Goal: Navigation & Orientation: Find specific page/section

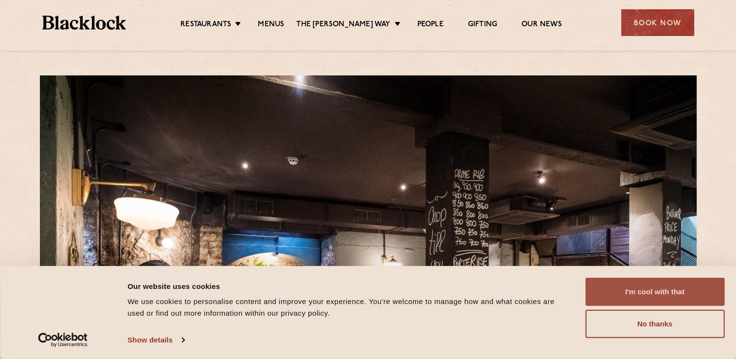
click at [654, 287] on button "I'm cool with that" at bounding box center [654, 292] width 139 height 28
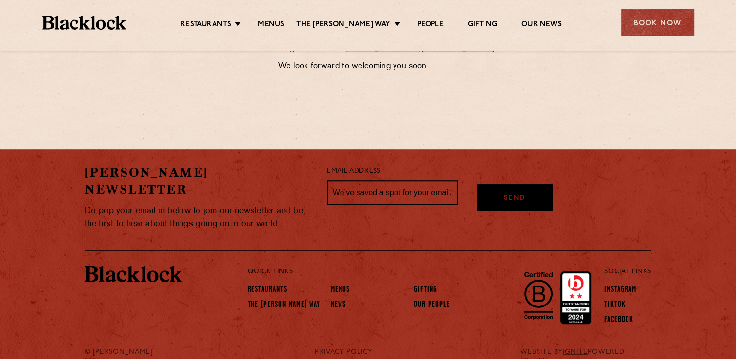
scroll to position [580, 0]
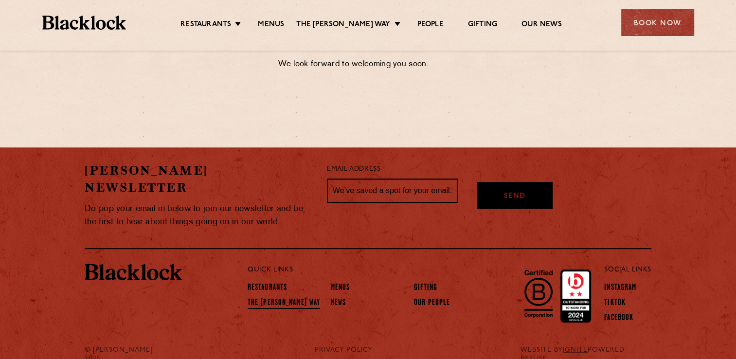
click at [282, 298] on link "The [PERSON_NAME] Way" at bounding box center [284, 303] width 73 height 11
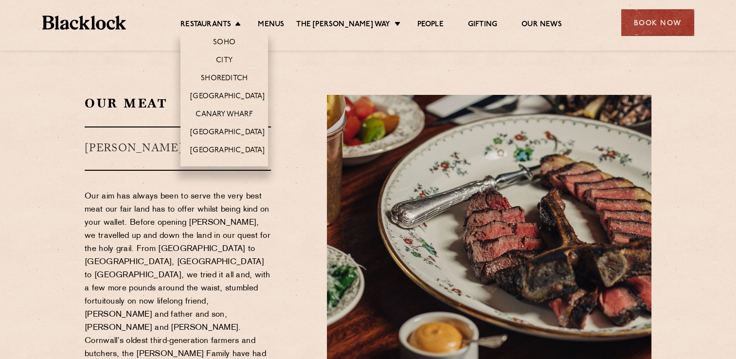
click at [234, 31] on li "Soho" at bounding box center [225, 41] width 88 height 20
click at [233, 57] on link "City" at bounding box center [224, 61] width 17 height 11
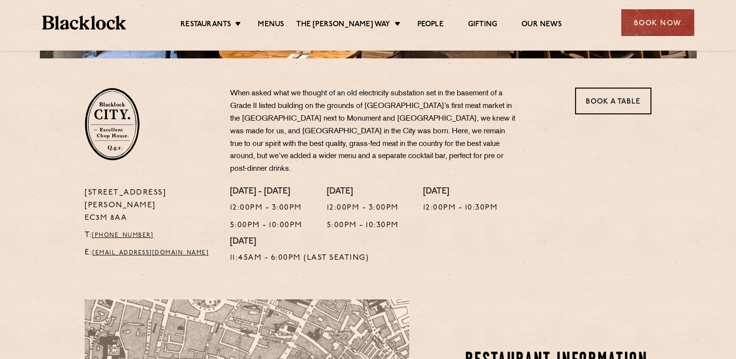
scroll to position [389, 0]
